Goal: Task Accomplishment & Management: Complete application form

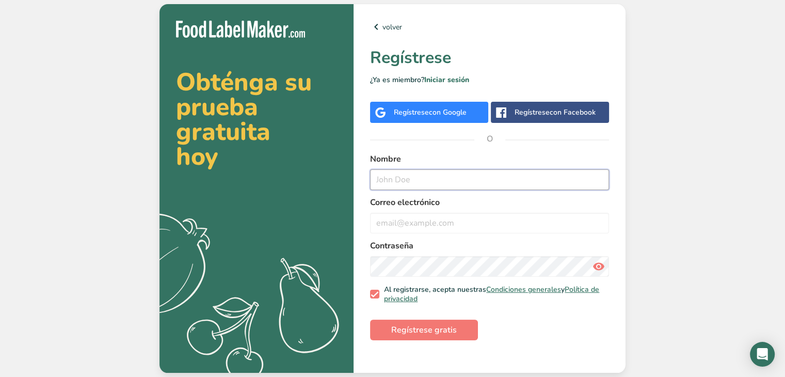
click at [401, 178] on input "text" at bounding box center [489, 179] width 239 height 21
type input "ahn"
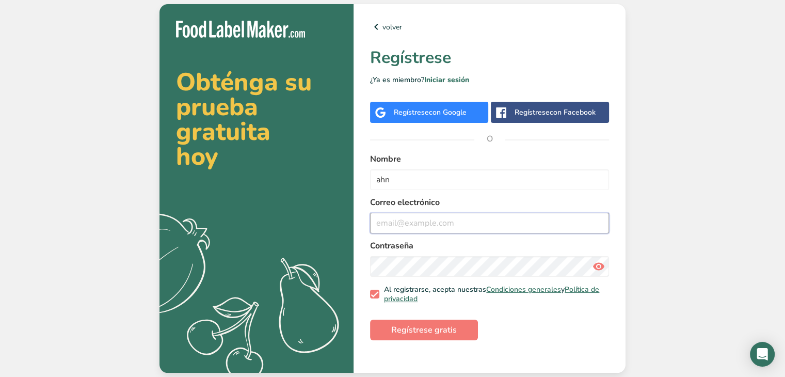
click at [408, 224] on input "email" at bounding box center [489, 223] width 239 height 21
type input "salgado.ahn@cetys.edu.mx"
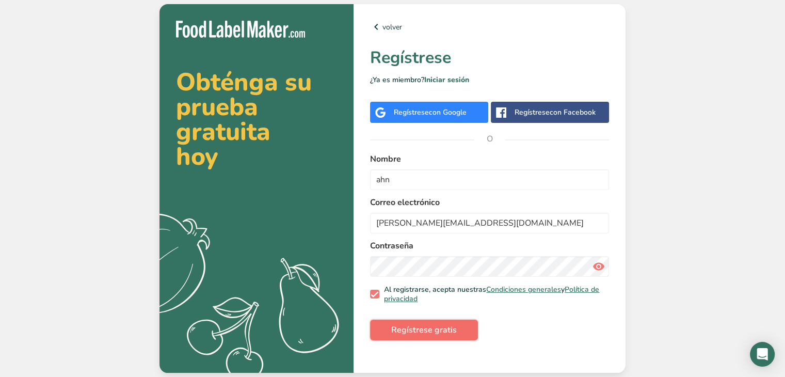
click at [433, 333] on span "Regístrese gratis" at bounding box center [424, 330] width 66 height 12
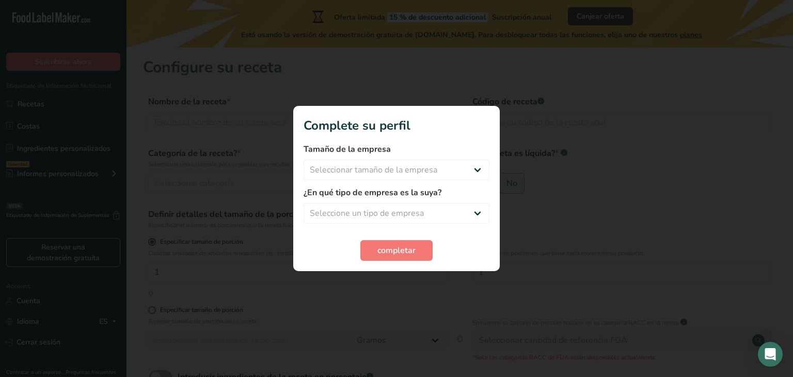
click at [581, 173] on div at bounding box center [396, 188] width 793 height 377
click at [454, 165] on select "Seleccionar tamaño de la empresa Menos de 10 empleados De 10 a 50 empleados De …" at bounding box center [396, 169] width 186 height 21
select select "1"
click at [303, 159] on select "Seleccionar tamaño de la empresa Menos de 10 empleados De 10 a 50 empleados De …" at bounding box center [396, 169] width 186 height 21
click at [409, 209] on select "Seleccione un tipo de empresa Fabricante de alimentos envasados Restaurante y c…" at bounding box center [396, 213] width 186 height 21
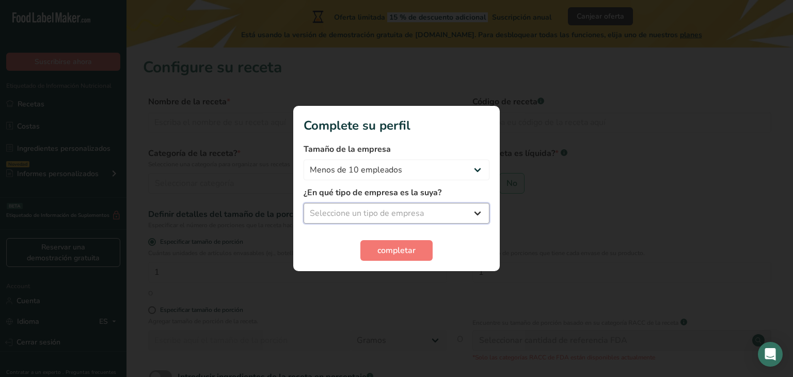
select select "1"
click at [303, 203] on select "Seleccione un tipo de empresa Fabricante de alimentos envasados Restaurante y c…" at bounding box center [396, 213] width 186 height 21
click at [395, 252] on span "completar" at bounding box center [396, 250] width 38 height 12
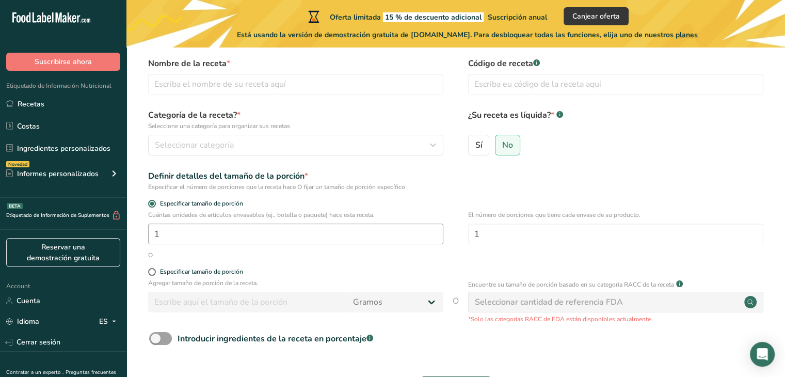
scroll to position [34, 0]
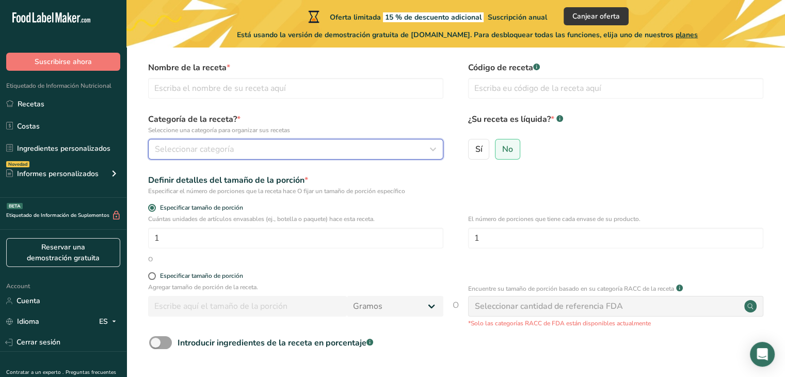
click at [192, 151] on span "Seleccionar categoría" at bounding box center [194, 149] width 79 height 12
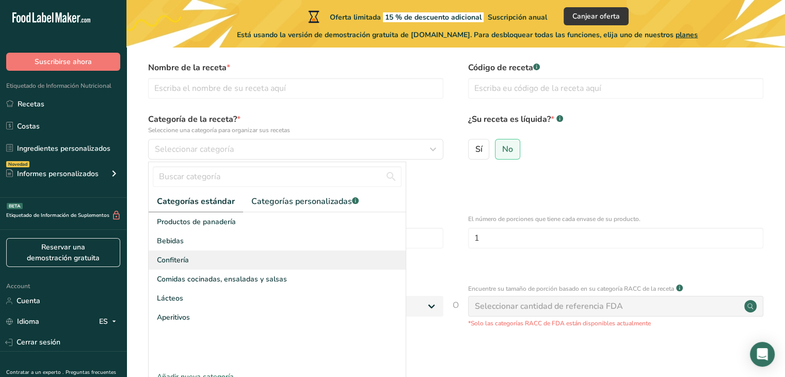
click at [196, 260] on div "Confitería" at bounding box center [277, 259] width 257 height 19
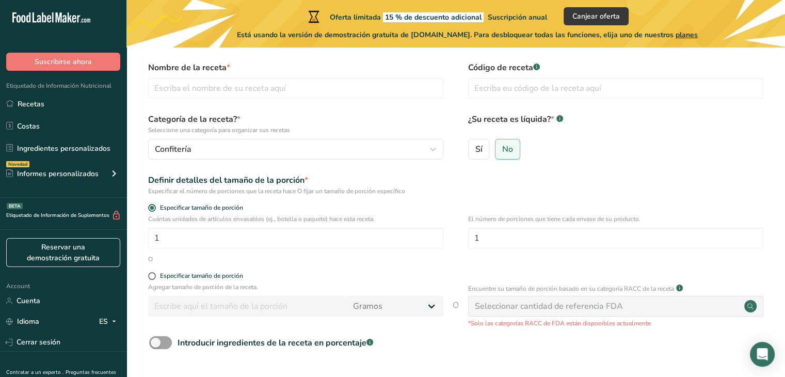
scroll to position [0, 0]
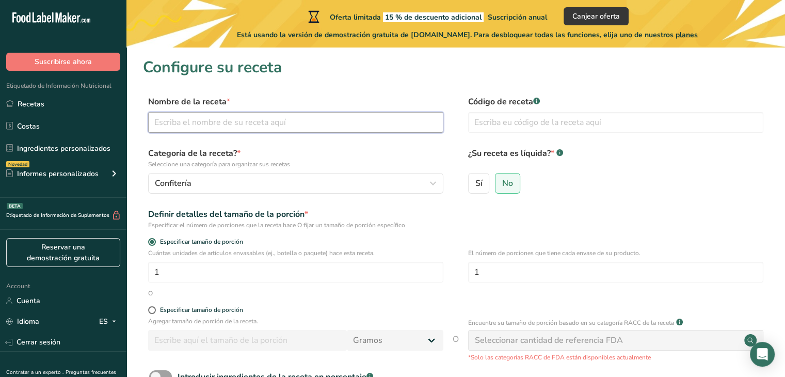
click at [222, 125] on input "text" at bounding box center [295, 122] width 295 height 21
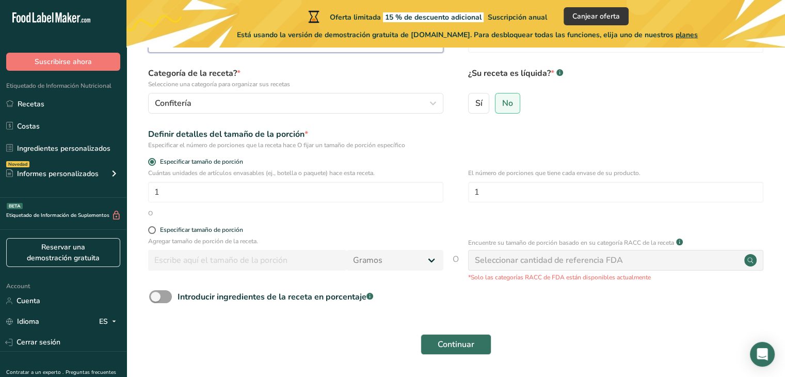
scroll to position [80, 0]
type input "trufas"
click at [431, 337] on button "Continuar" at bounding box center [456, 343] width 71 height 21
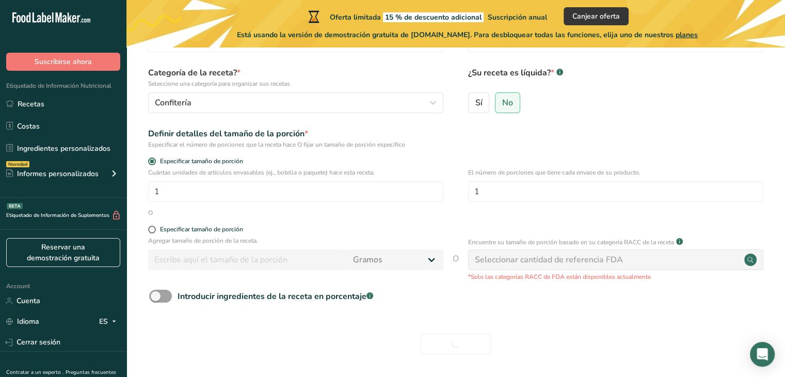
scroll to position [0, 0]
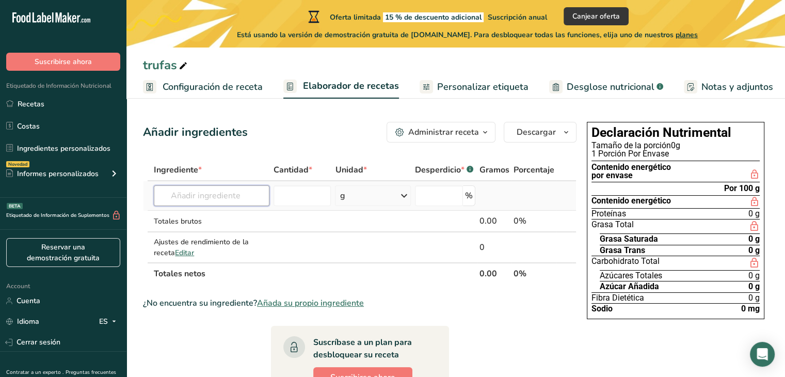
click at [233, 194] on input "text" at bounding box center [211, 195] width 115 height 21
